Goal: Task Accomplishment & Management: Use online tool/utility

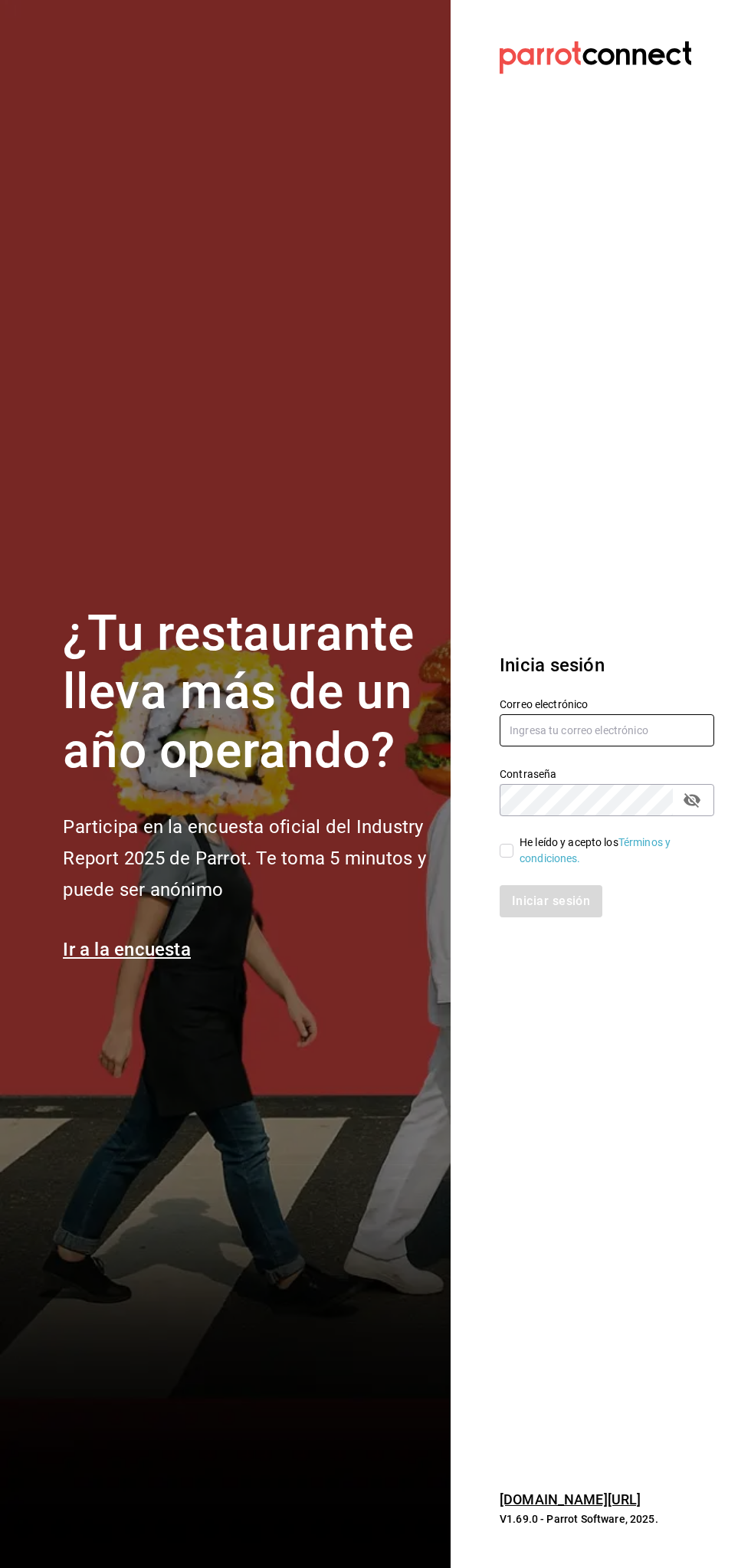
click at [602, 730] on input "text" at bounding box center [607, 730] width 215 height 33
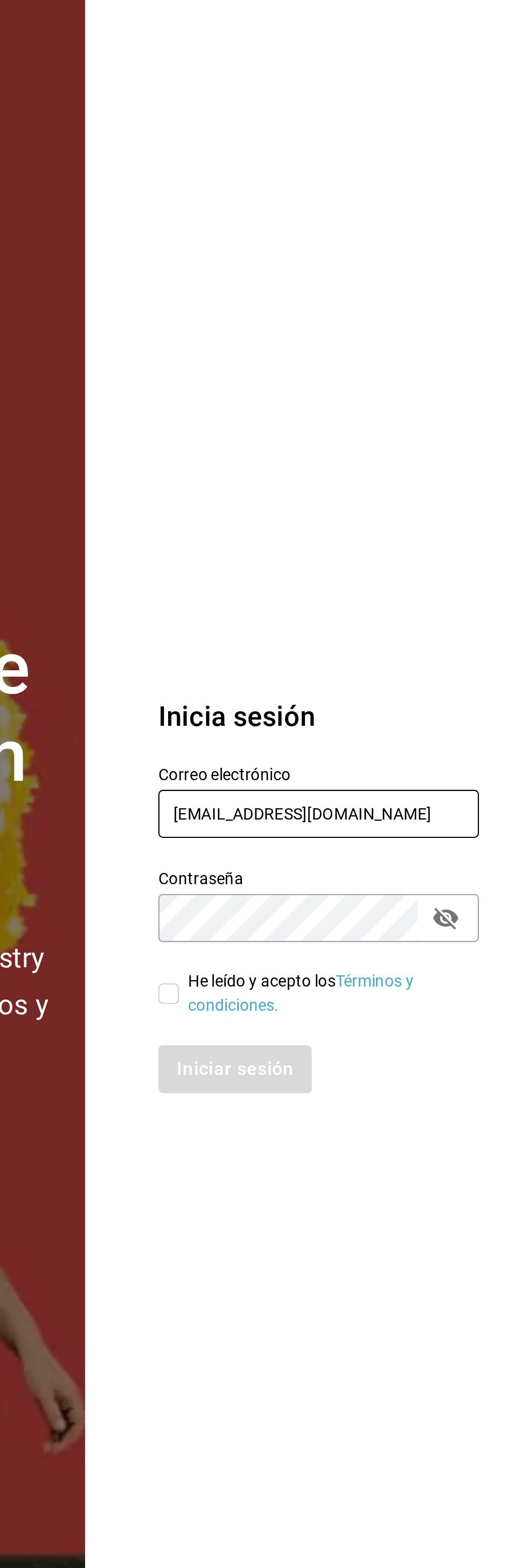
type input "[EMAIL_ADDRESS][DOMAIN_NAME]"
click at [439, 560] on section "Datos incorrectos. Verifica que tu Correo o Contraseña estén bien escritos. Ini…" at bounding box center [422, 784] width 211 height 1568
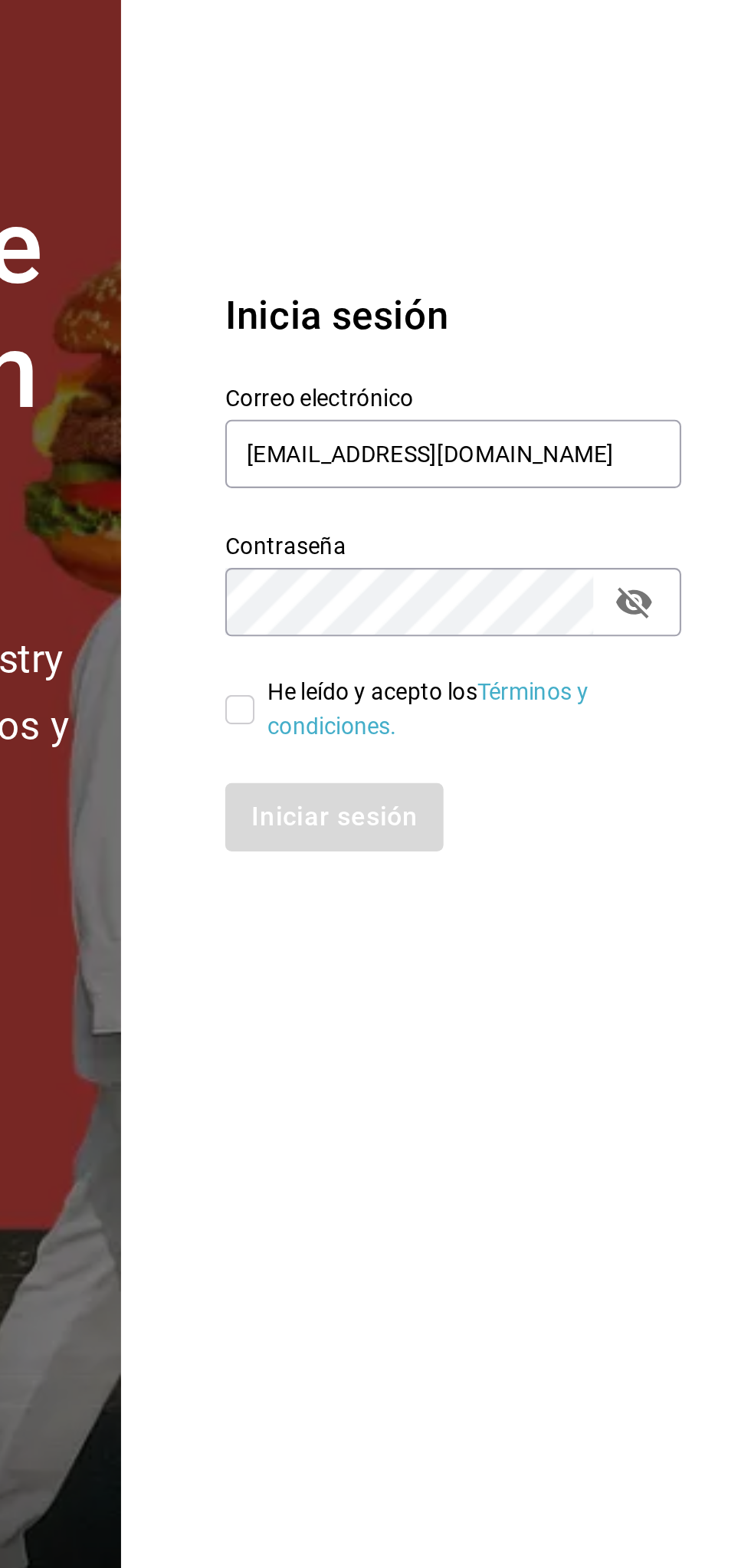
click at [599, 1132] on section "Datos incorrectos. Verifica que tu Correo o Contraseña estén bien escritos. Ini…" at bounding box center [600, 784] width 300 height 1568
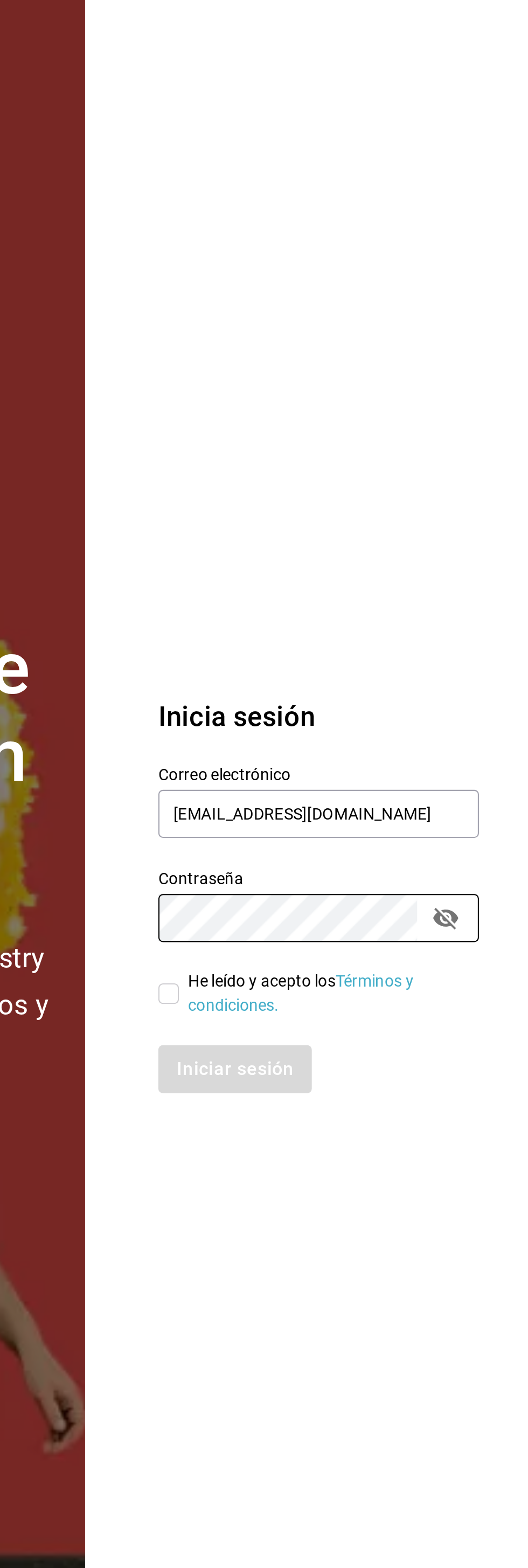
click at [429, 565] on section "Datos incorrectos. Verifica que tu Correo o Contraseña estén bien escritos. Ini…" at bounding box center [422, 784] width 211 height 1568
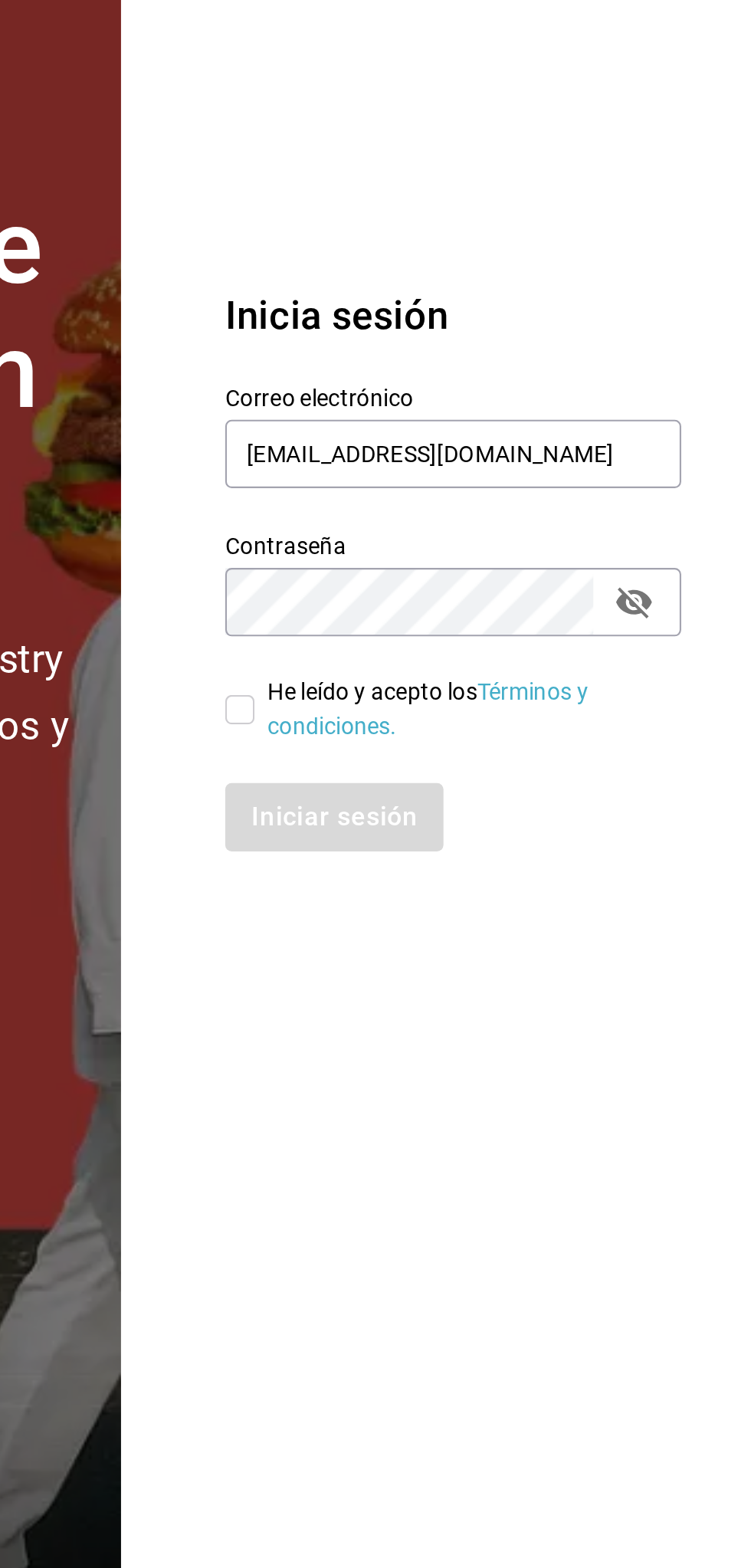
click at [611, 1129] on section "Datos incorrectos. Verifica que tu Correo o Contraseña estén bien escritos. Ini…" at bounding box center [600, 784] width 300 height 1568
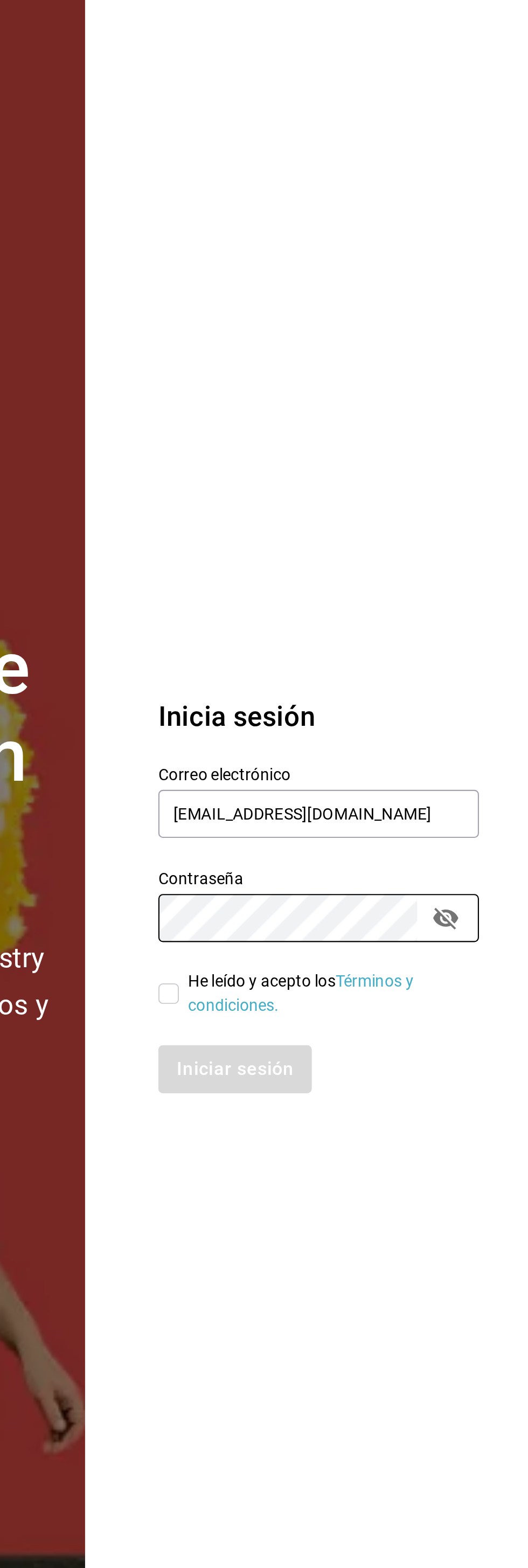
click at [492, 568] on section "Datos incorrectos. Verifica que tu Correo o Contraseña estén bien escritos. Ini…" at bounding box center [422, 784] width 211 height 1568
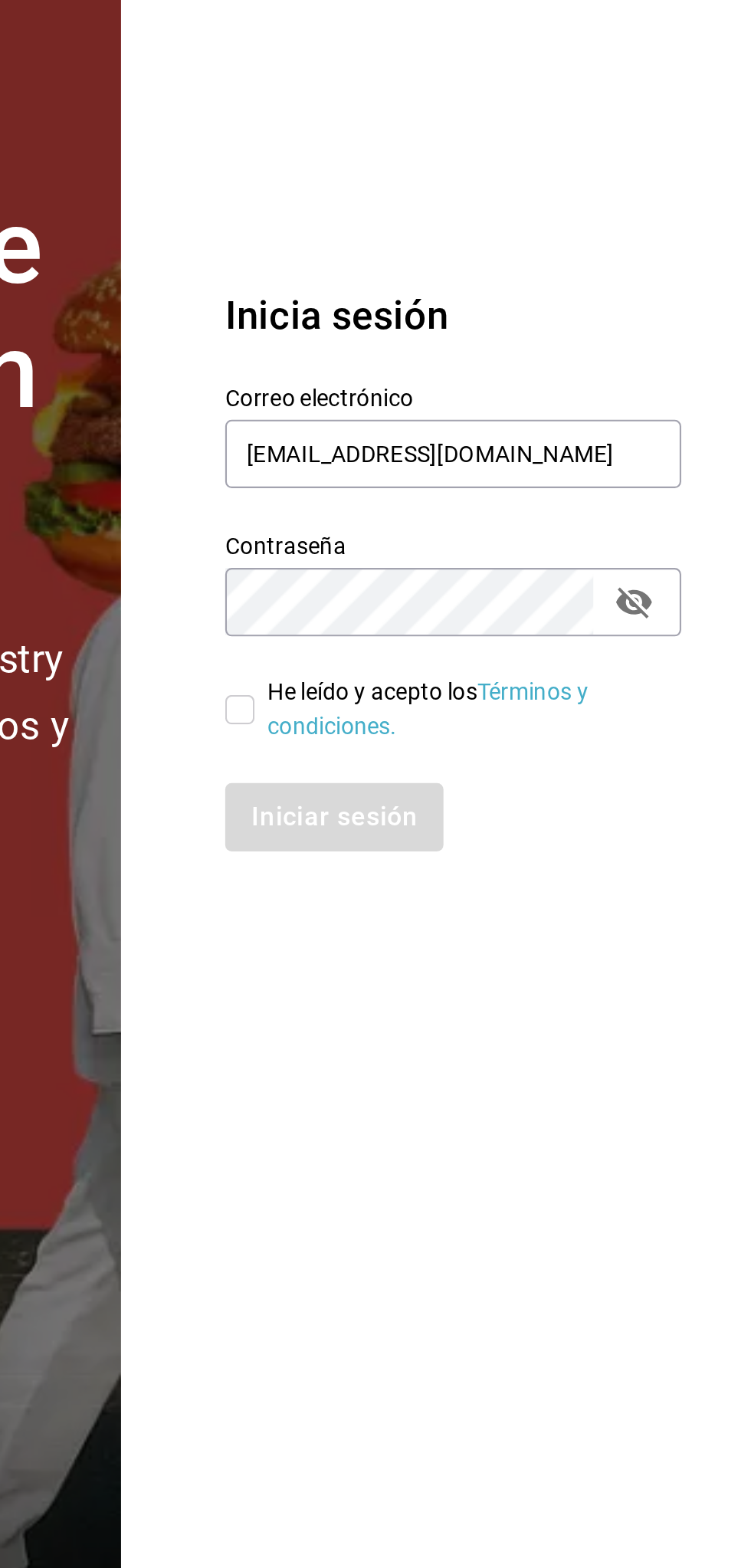
click at [701, 1131] on section "Datos incorrectos. Verifica que tu Correo o Contraseña estén bien escritos. Ini…" at bounding box center [600, 784] width 300 height 1568
click at [696, 799] on icon "passwordField" at bounding box center [691, 800] width 17 height 15
click at [502, 850] on input "He leído y acepto los Términos y condiciones." at bounding box center [507, 850] width 14 height 14
checkbox input "true"
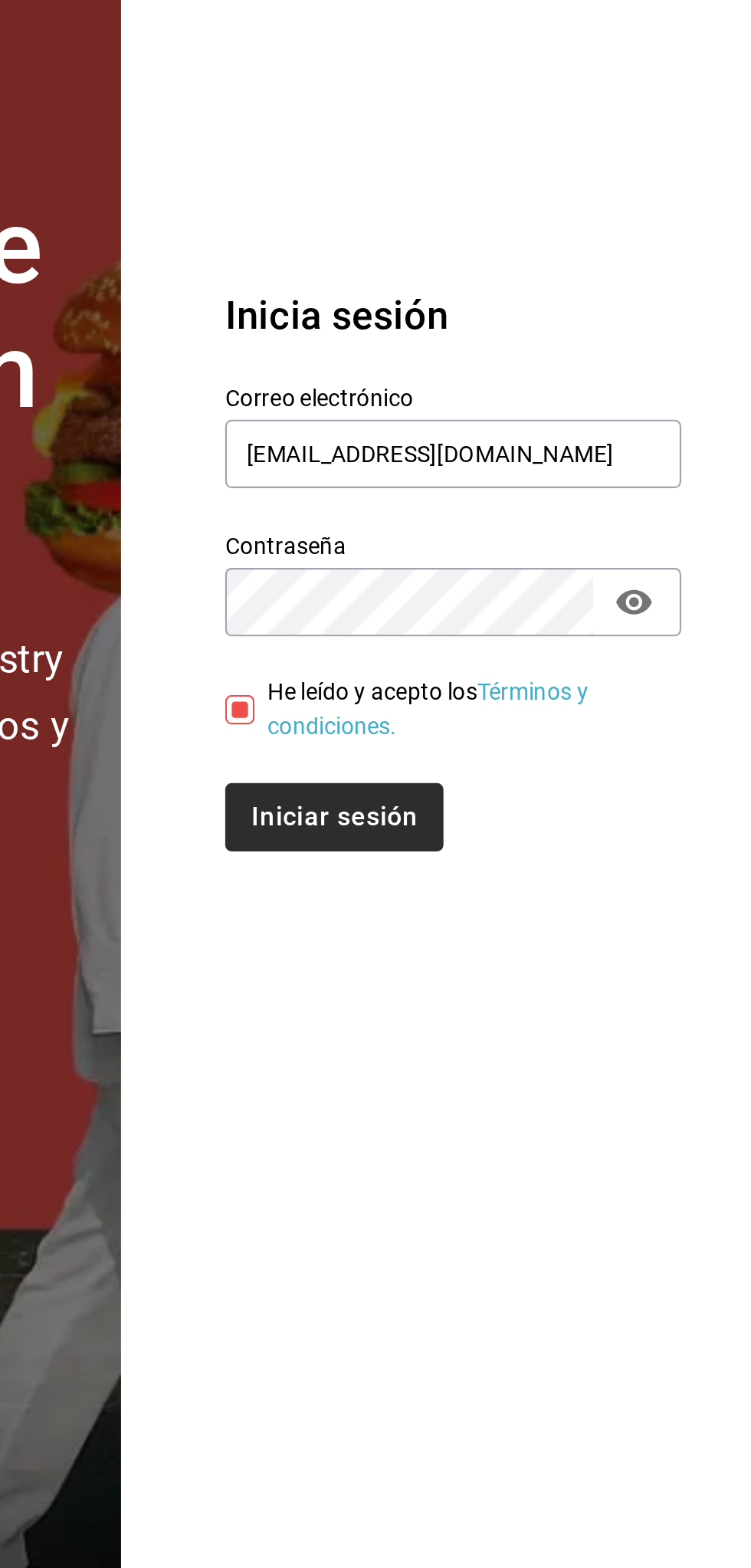
click at [565, 896] on button "Iniciar sesión" at bounding box center [551, 901] width 103 height 33
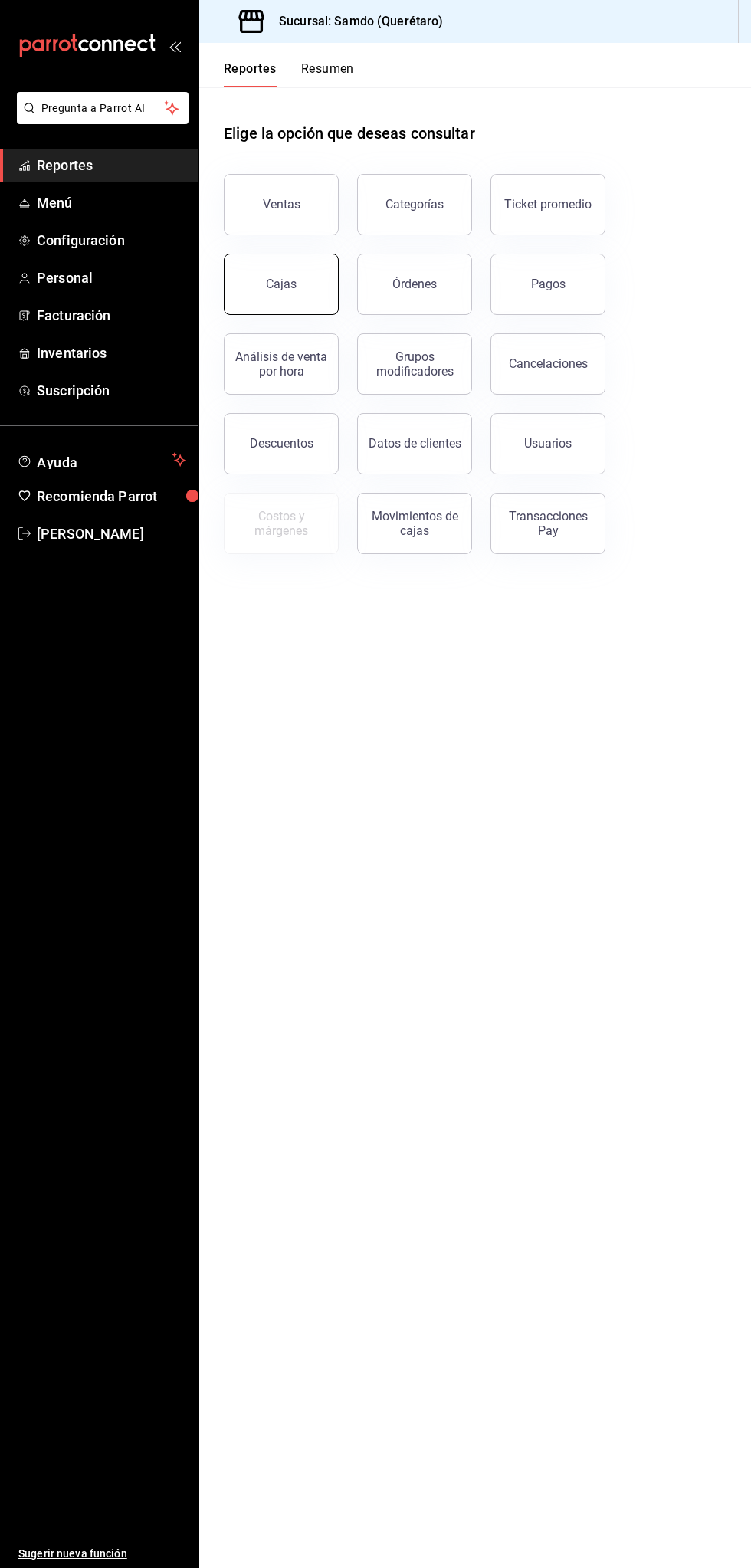
click at [289, 287] on div "Cajas" at bounding box center [281, 283] width 31 height 15
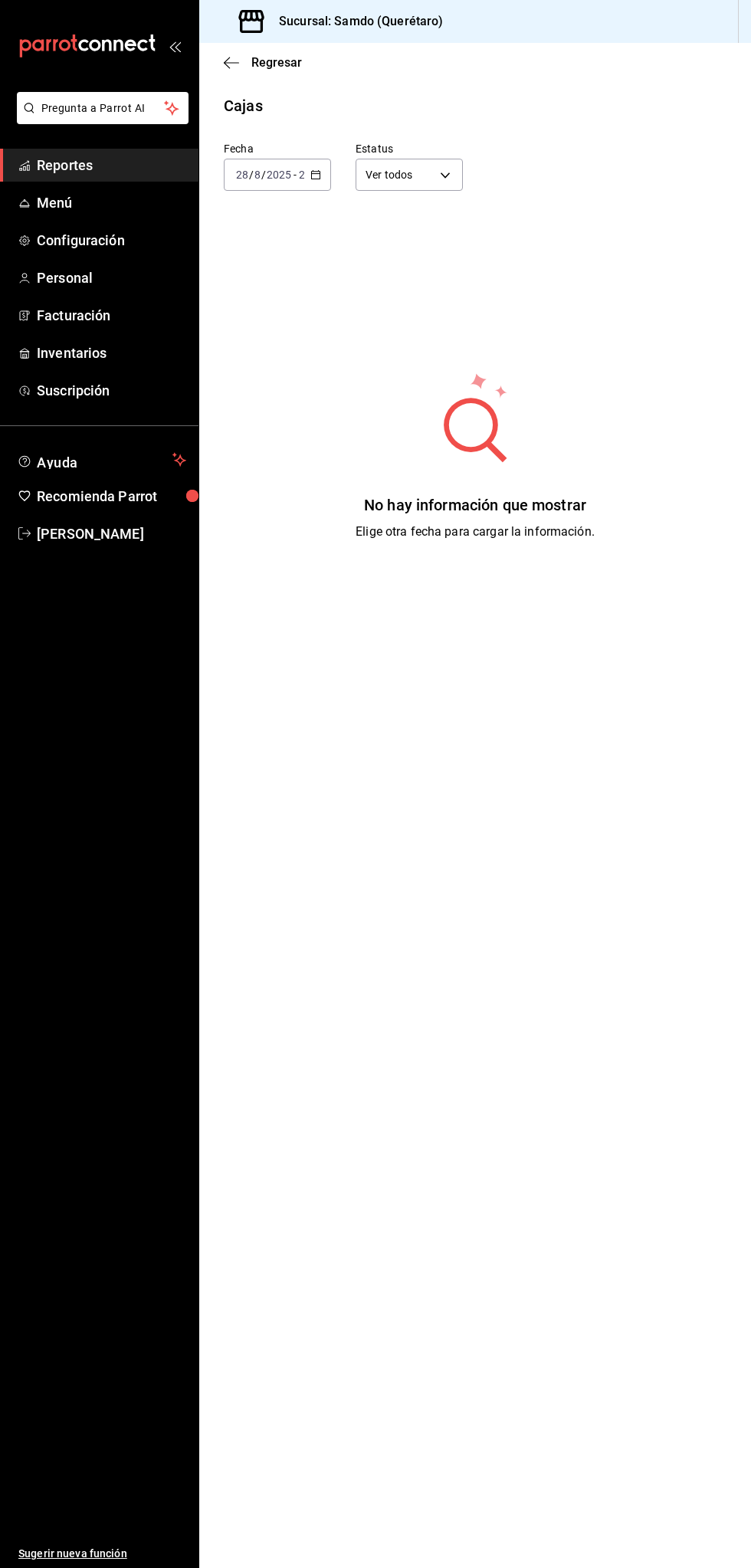
click at [278, 171] on input "2025" at bounding box center [279, 174] width 26 height 12
click at [296, 256] on span "Ayer" at bounding box center [277, 255] width 81 height 16
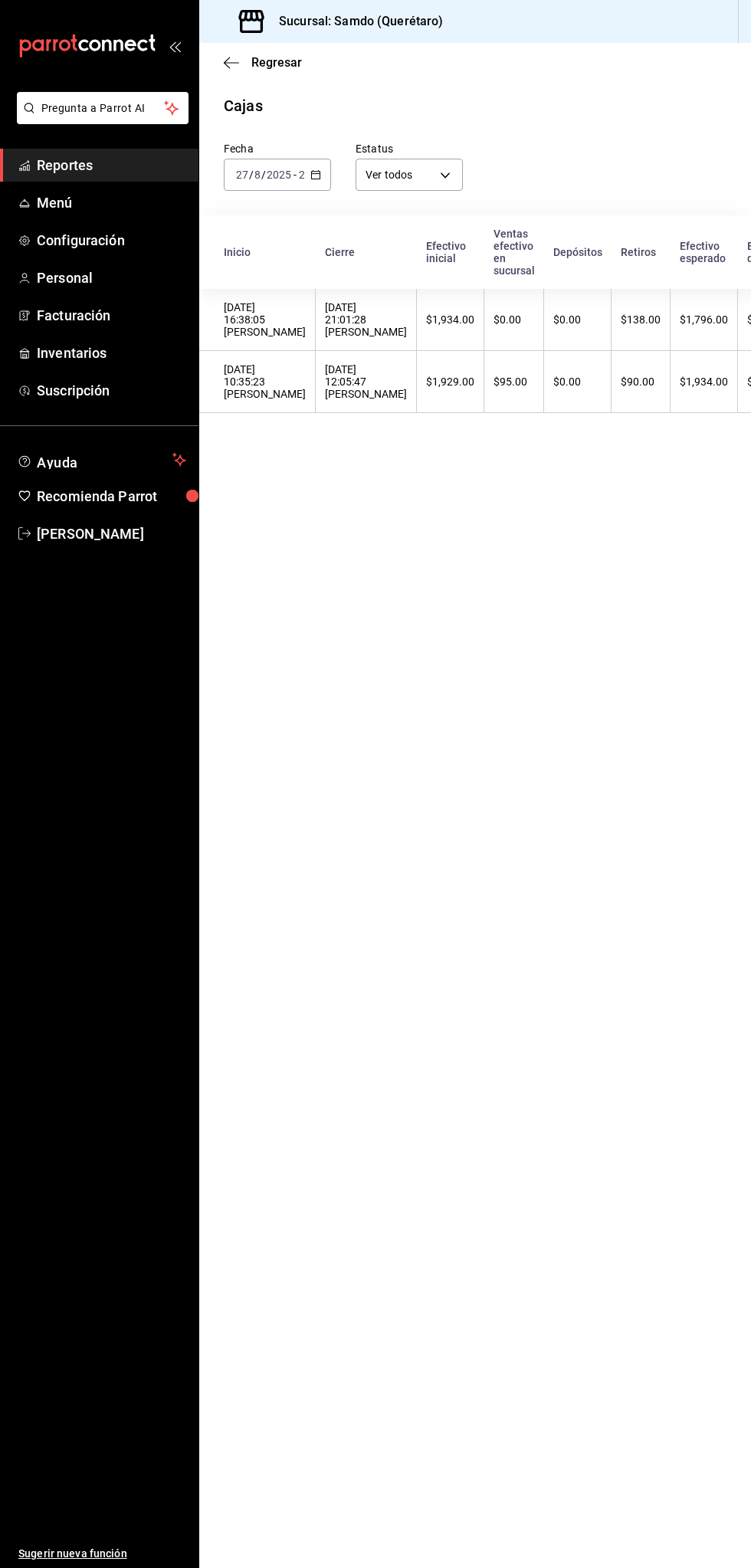
click at [114, 167] on span "Reportes" at bounding box center [111, 164] width 149 height 21
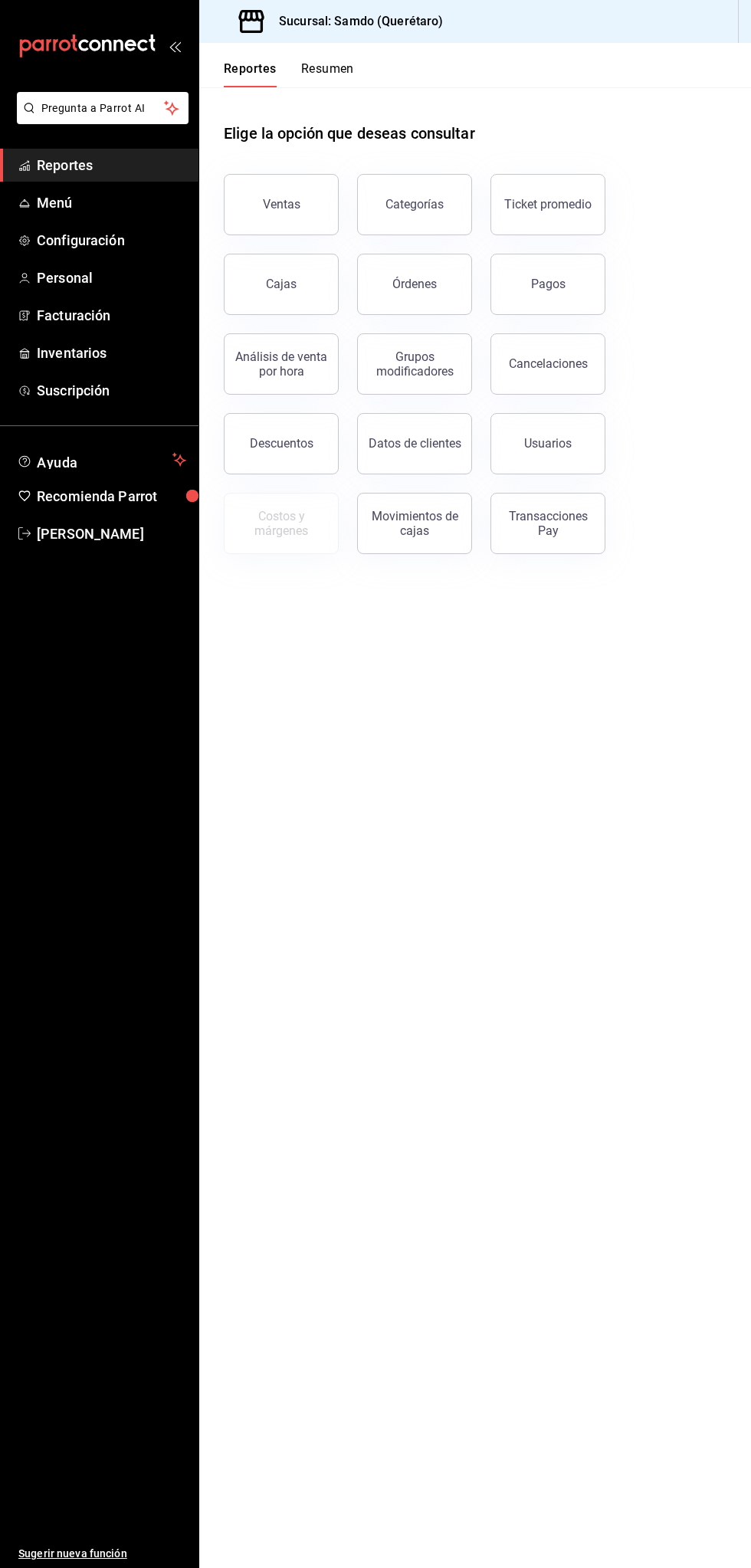
click at [117, 155] on span "Reportes" at bounding box center [111, 164] width 149 height 21
click at [416, 291] on button "Órdenes" at bounding box center [415, 284] width 115 height 61
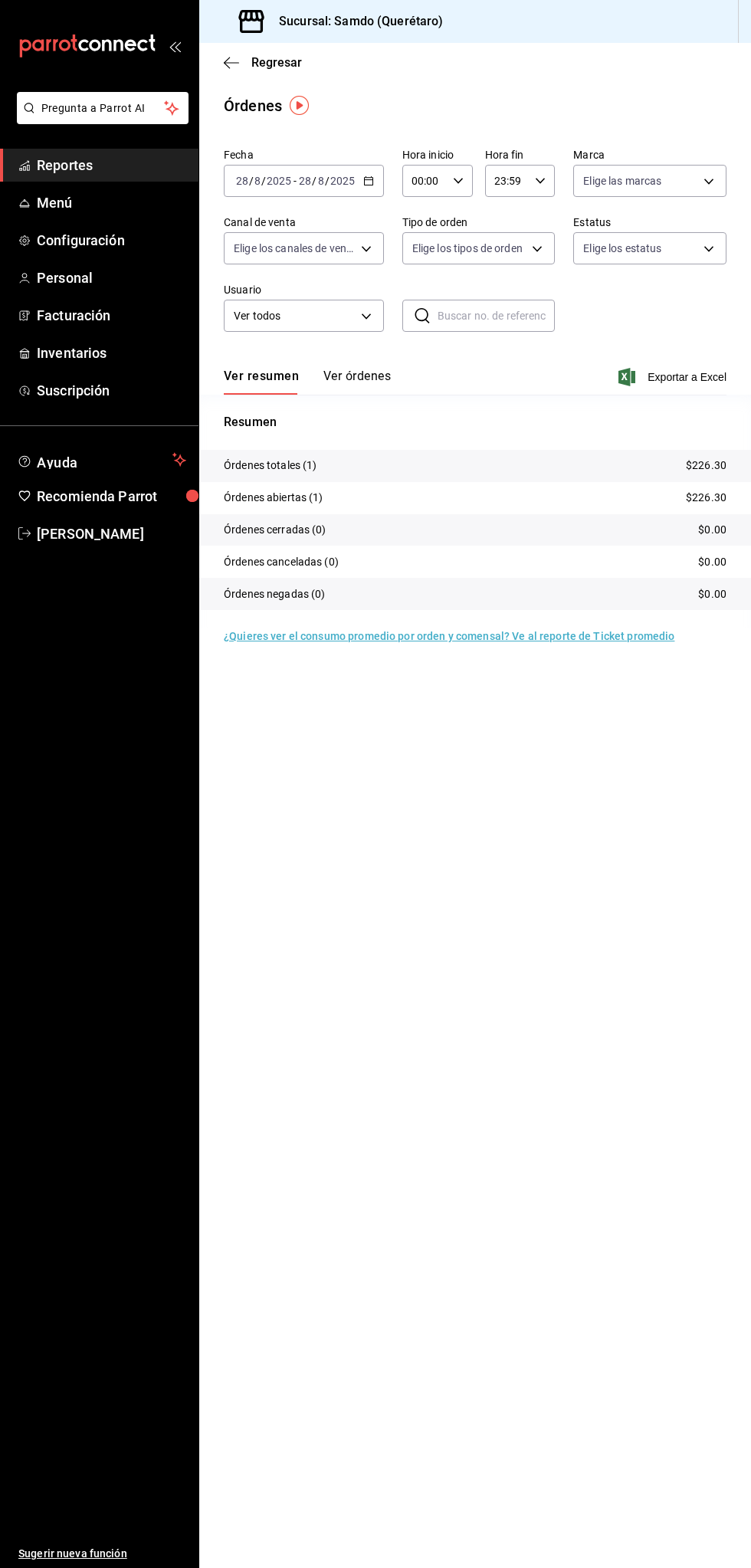
click at [304, 180] on input "28" at bounding box center [305, 180] width 14 height 12
click at [328, 225] on span "Hoy" at bounding box center [296, 227] width 119 height 16
click at [384, 385] on button "Ver órdenes" at bounding box center [357, 381] width 67 height 26
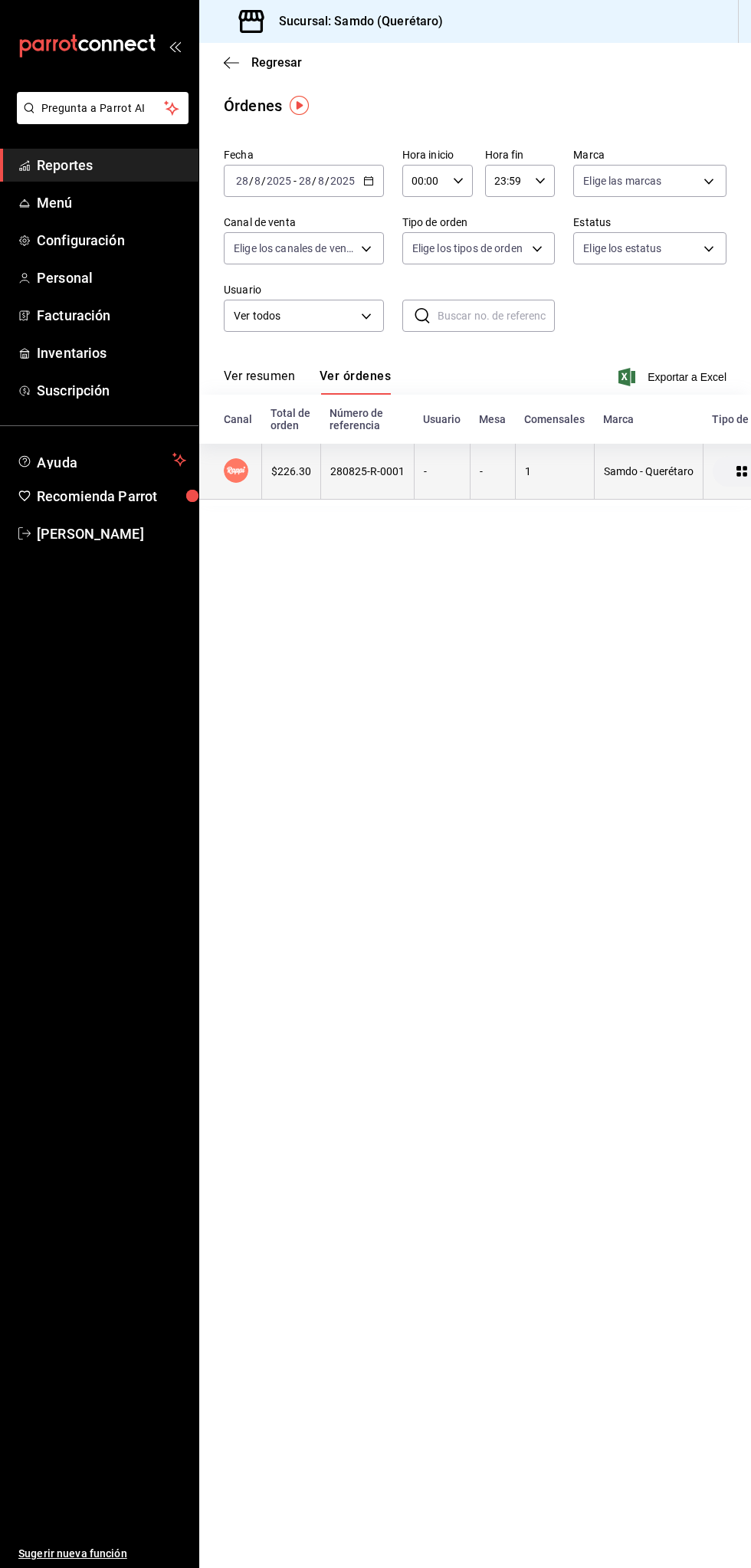
click at [342, 476] on div "280825-R-0001" at bounding box center [367, 471] width 74 height 12
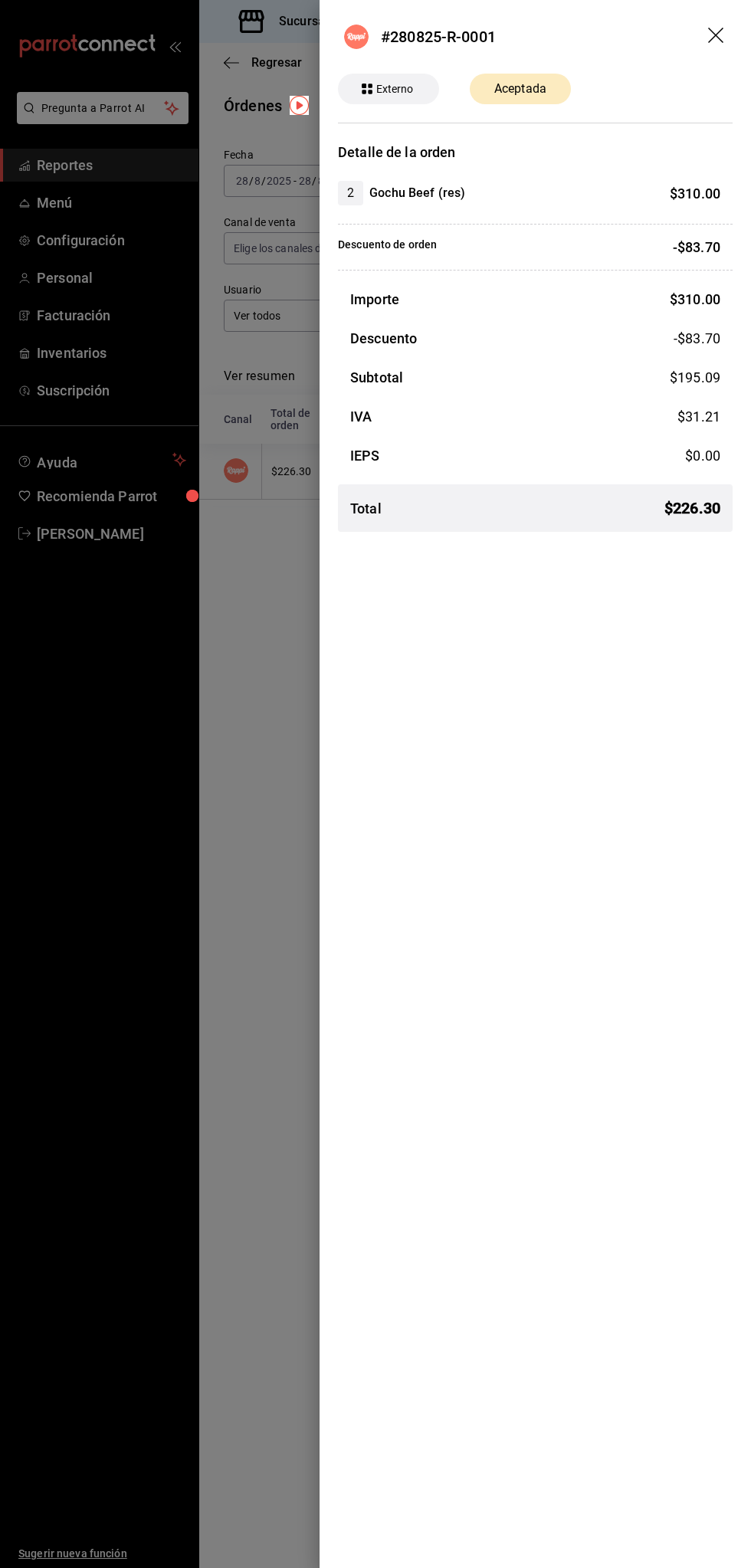
click at [712, 36] on icon "drag" at bounding box center [716, 37] width 19 height 19
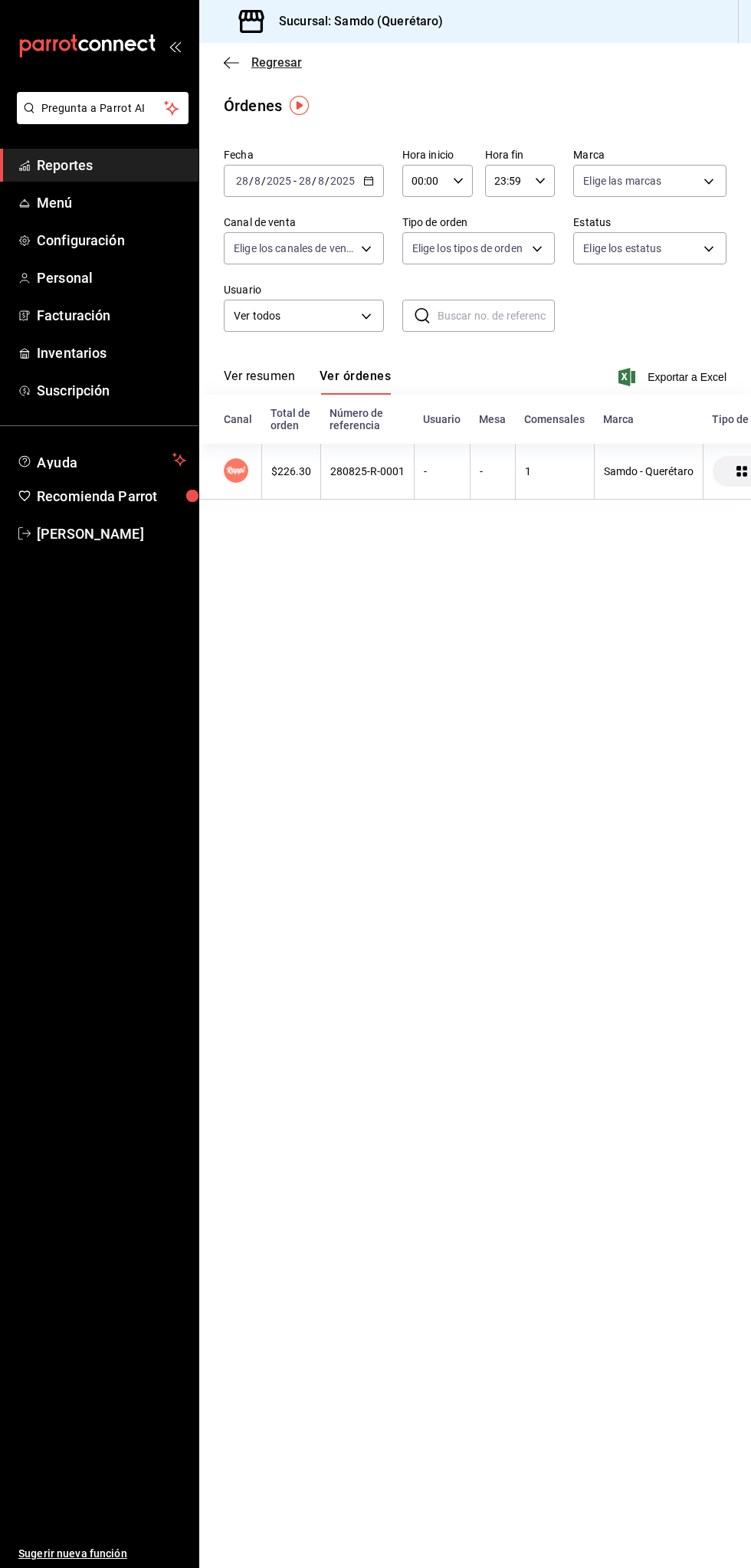
click at [226, 66] on icon "button" at bounding box center [231, 63] width 15 height 14
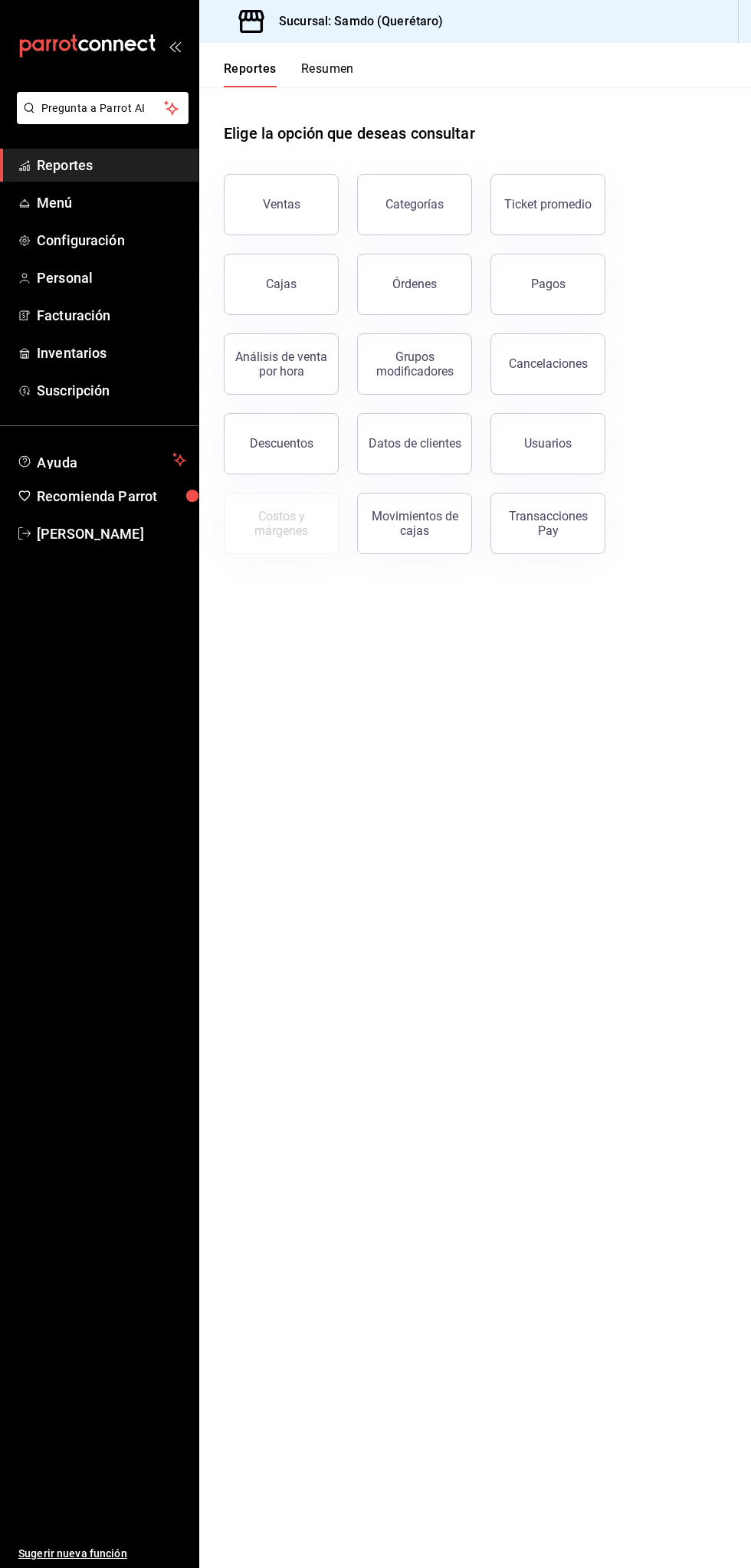
click at [122, 161] on span "Reportes" at bounding box center [111, 164] width 149 height 21
